Goal: Task Accomplishment & Management: Manage account settings

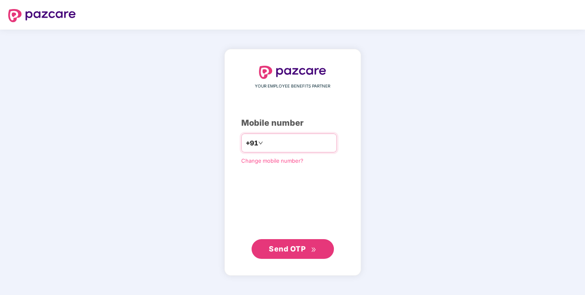
click at [265, 149] on input "number" at bounding box center [298, 143] width 67 height 13
click at [268, 144] on input "number" at bounding box center [298, 143] width 67 height 13
type input "**********"
click at [276, 250] on span "Send OTP" at bounding box center [287, 248] width 37 height 9
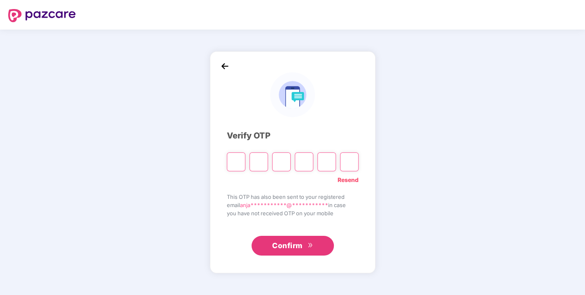
type input "*"
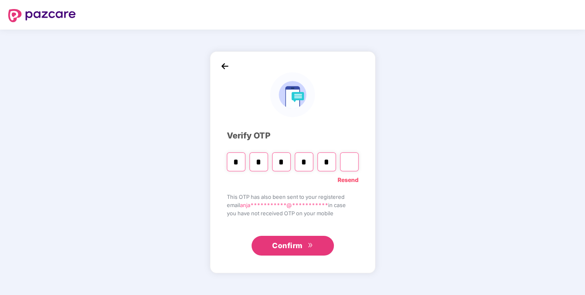
type input "*"
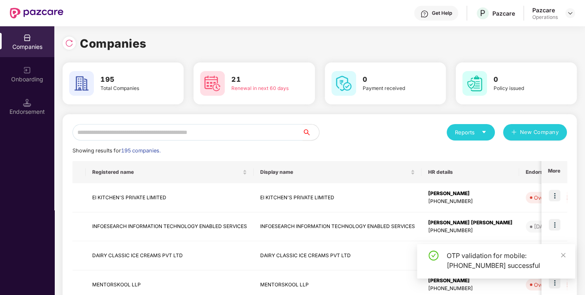
click at [167, 134] on input "text" at bounding box center [187, 132] width 230 height 16
paste input "**********"
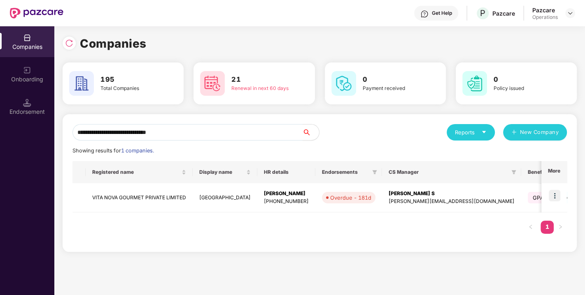
click at [167, 134] on input "**********" at bounding box center [187, 132] width 230 height 16
type input "**********"
click at [556, 194] on img at bounding box center [554, 196] width 12 height 12
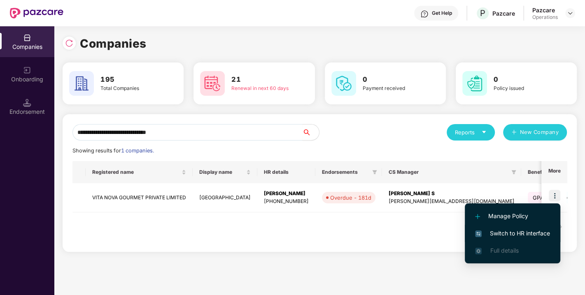
click at [525, 230] on span "Switch to HR interface" at bounding box center [512, 233] width 75 height 9
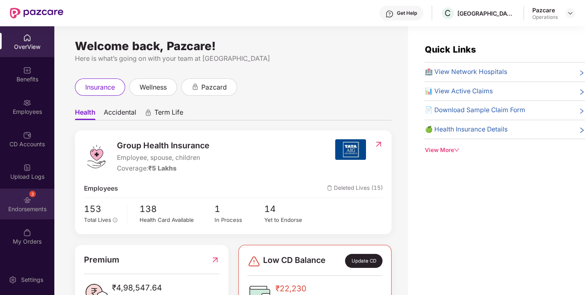
click at [13, 202] on div "3 Endorsements" at bounding box center [27, 204] width 54 height 31
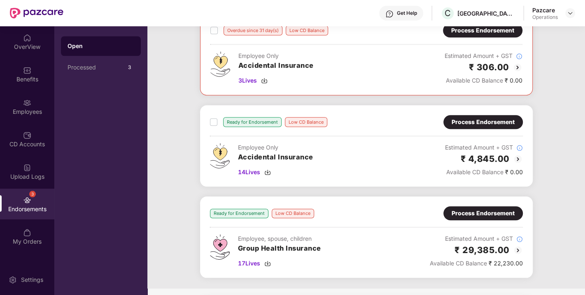
scroll to position [522, 0]
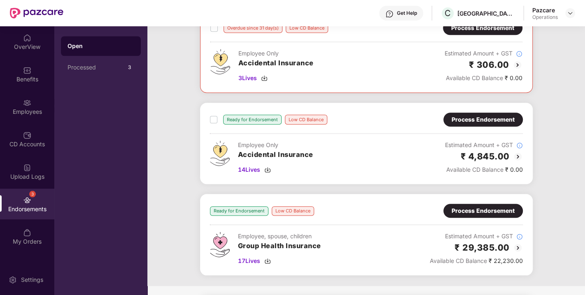
click at [473, 116] on div "Process Endorsement" at bounding box center [482, 119] width 63 height 9
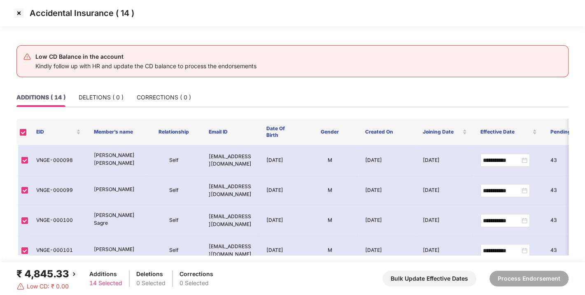
click at [16, 10] on img at bounding box center [18, 13] width 13 height 13
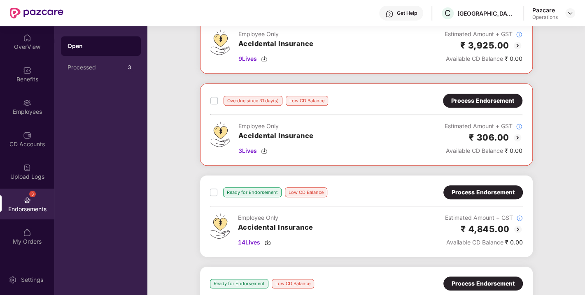
scroll to position [539, 0]
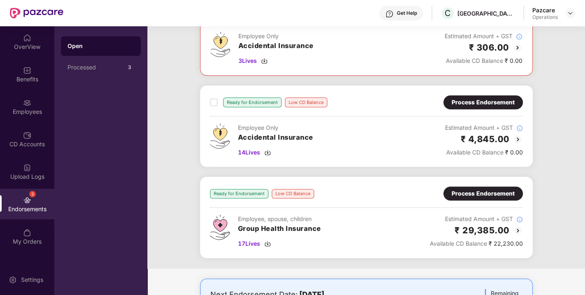
click at [461, 189] on div "Process Endorsement" at bounding box center [482, 193] width 63 height 9
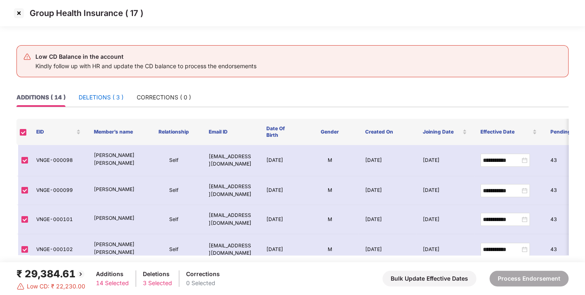
click at [106, 94] on div "DELETIONS ( 3 )" at bounding box center [101, 97] width 45 height 9
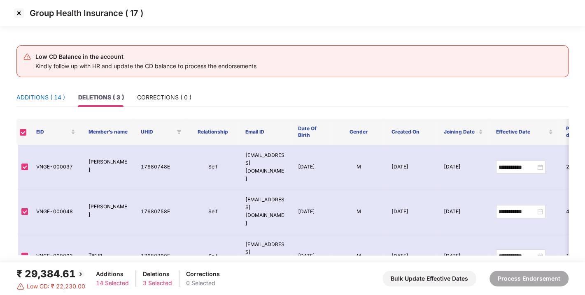
click at [49, 93] on div "ADDITIONS ( 14 )" at bounding box center [40, 97] width 49 height 9
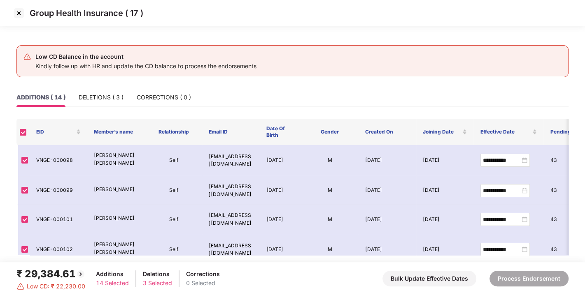
click at [20, 15] on img at bounding box center [18, 13] width 13 height 13
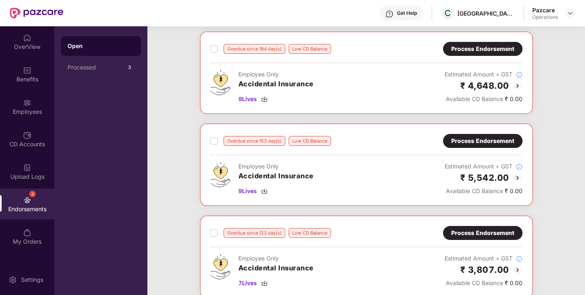
scroll to position [0, 0]
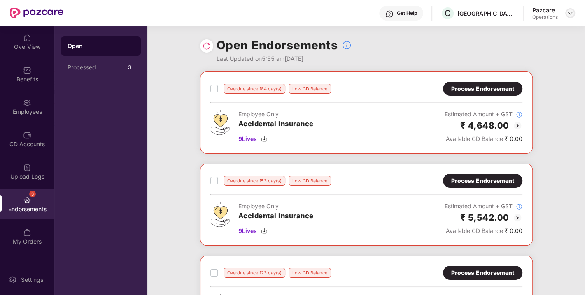
click at [571, 10] on img at bounding box center [570, 13] width 7 height 7
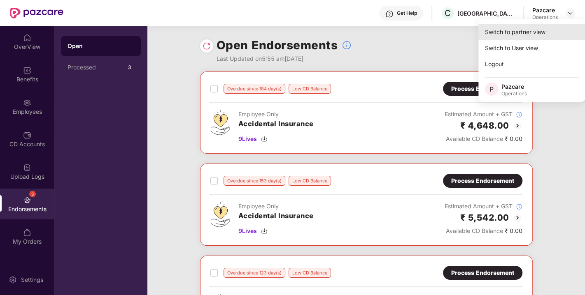
click at [536, 27] on div "Switch to partner view" at bounding box center [531, 32] width 107 height 16
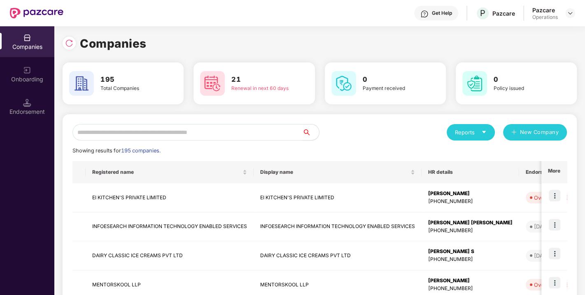
click at [177, 137] on input "text" at bounding box center [187, 132] width 230 height 16
click at [148, 132] on input "text" at bounding box center [187, 132] width 230 height 16
paste input "**********"
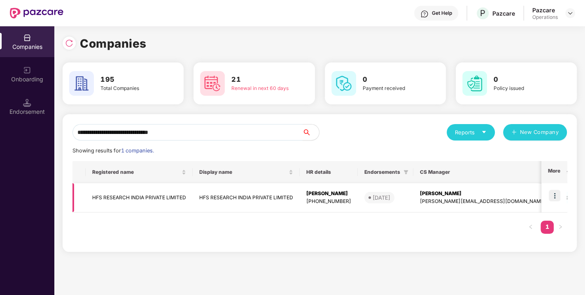
type input "**********"
click at [554, 193] on img at bounding box center [554, 196] width 12 height 12
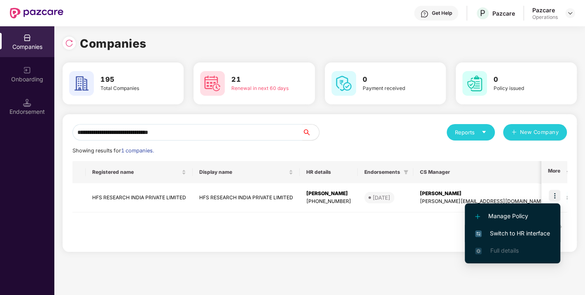
click at [516, 231] on span "Switch to HR interface" at bounding box center [512, 233] width 75 height 9
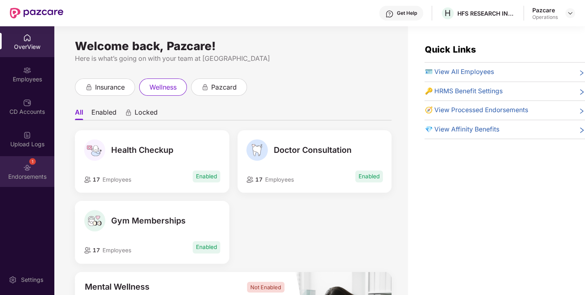
click at [34, 173] on div "Endorsements" at bounding box center [27, 177] width 54 height 8
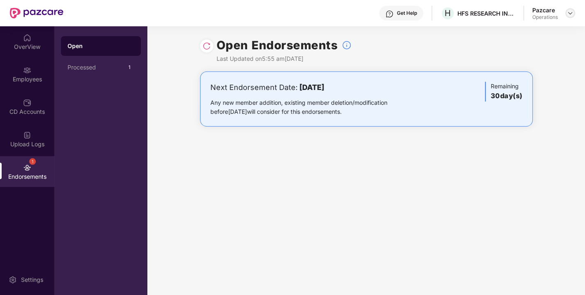
click at [569, 13] on img at bounding box center [570, 13] width 7 height 7
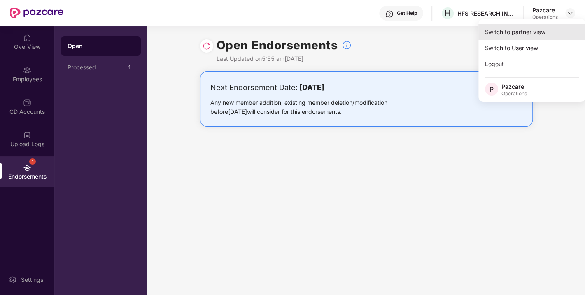
click at [529, 29] on div "Switch to partner view" at bounding box center [531, 32] width 107 height 16
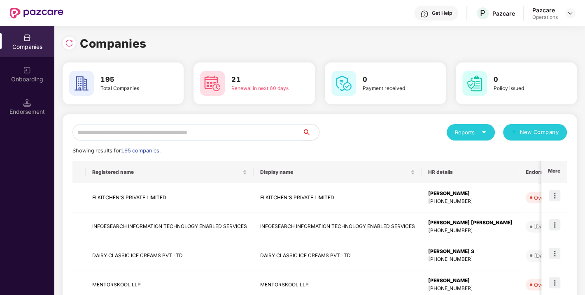
click at [220, 125] on input "text" at bounding box center [187, 132] width 230 height 16
paste input "**********"
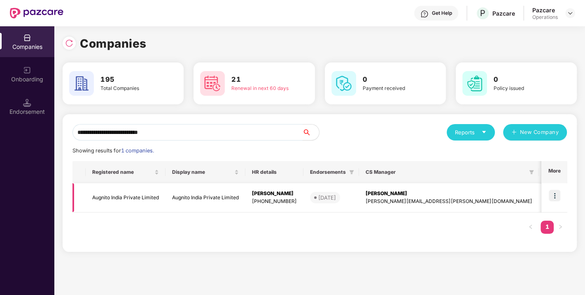
type input "**********"
click at [557, 194] on img at bounding box center [554, 196] width 12 height 12
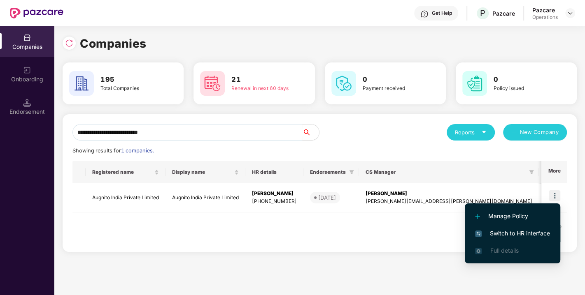
click at [519, 230] on span "Switch to HR interface" at bounding box center [512, 233] width 75 height 9
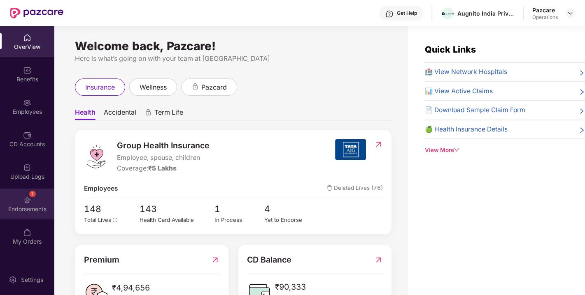
click at [30, 201] on img at bounding box center [27, 200] width 8 height 8
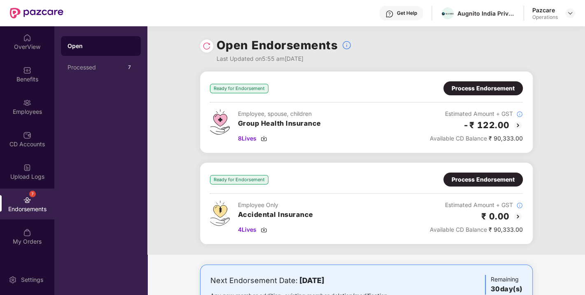
click at [203, 47] on img at bounding box center [206, 46] width 8 height 8
click at [262, 136] on img at bounding box center [263, 138] width 7 height 7
